Goal: Information Seeking & Learning: Learn about a topic

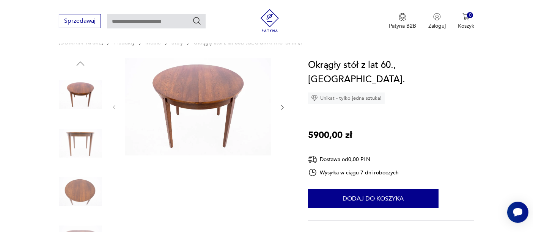
click at [77, 196] on img at bounding box center [80, 191] width 43 height 43
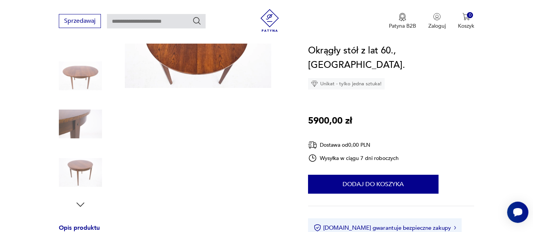
click at [78, 199] on div at bounding box center [80, 101] width 43 height 220
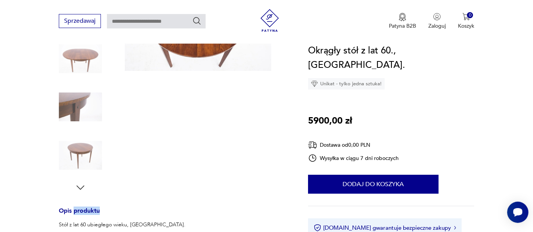
click at [78, 199] on div "Opis produktu Stół z lat 60 ubiegłego wieku, [GEOGRAPHIC_DATA]. Stół wyprodukow…" at bounding box center [175, 216] width 232 height 486
click at [78, 186] on icon "button" at bounding box center [80, 188] width 8 height 4
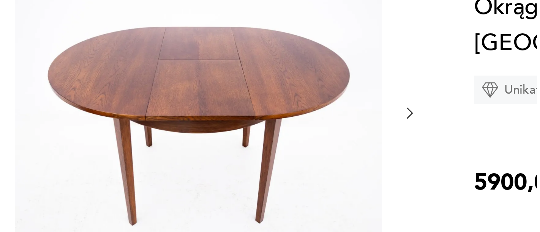
scroll to position [50, 0]
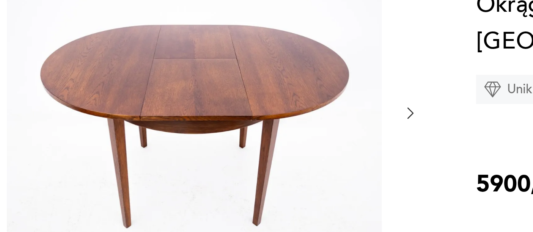
click at [201, 126] on img at bounding box center [198, 124] width 147 height 98
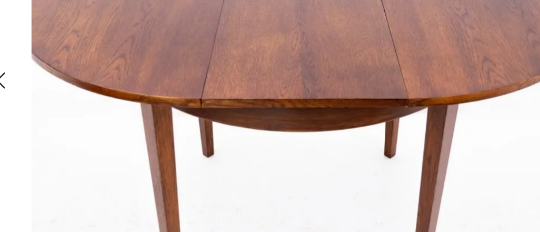
click at [208, 141] on img at bounding box center [240, 115] width 270 height 186
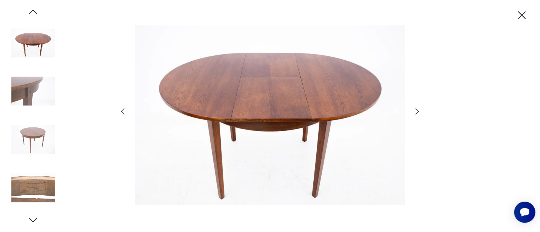
click at [522, 16] on icon "button" at bounding box center [522, 15] width 8 height 8
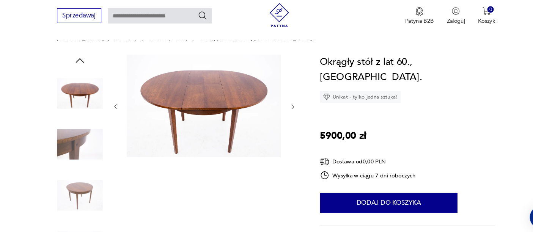
scroll to position [67, 0]
